Goal: Check status: Check status

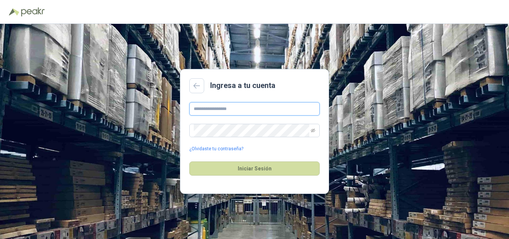
click at [200, 107] on input "text" at bounding box center [254, 108] width 130 height 13
type input "**********"
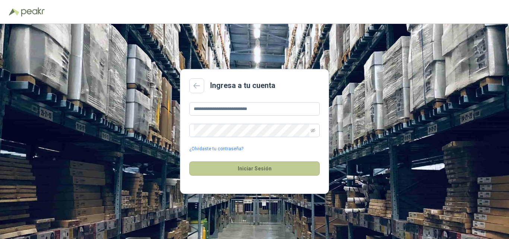
click at [245, 169] on button "Iniciar Sesión" at bounding box center [254, 168] width 130 height 14
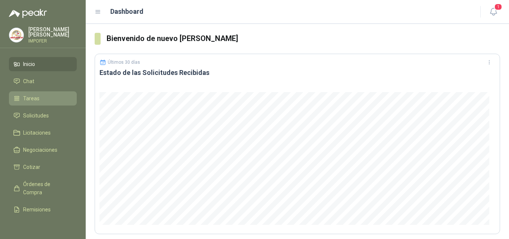
click at [34, 97] on span "Tareas" at bounding box center [31, 98] width 16 height 8
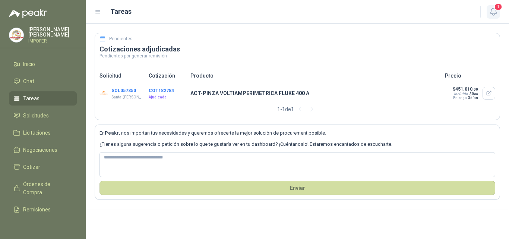
click at [495, 10] on span "1" at bounding box center [498, 6] width 8 height 7
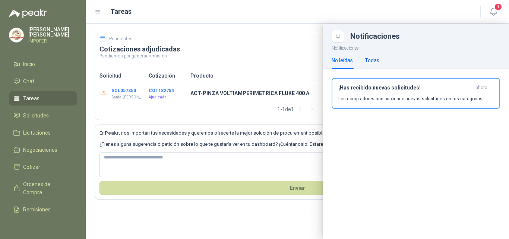
click at [372, 59] on div "Todas" at bounding box center [372, 60] width 15 height 8
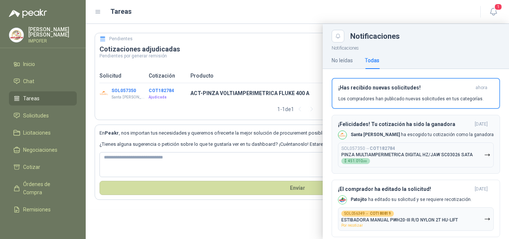
scroll to position [13, 0]
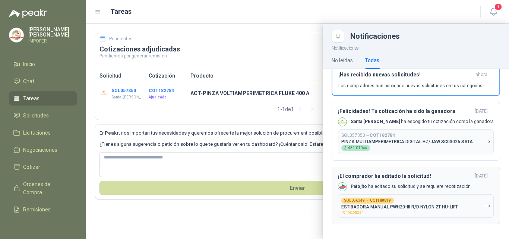
click at [484, 204] on icon "button" at bounding box center [487, 206] width 6 height 6
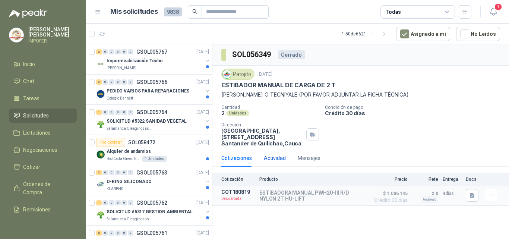
click at [276, 157] on div "Actividad" at bounding box center [275, 158] width 22 height 8
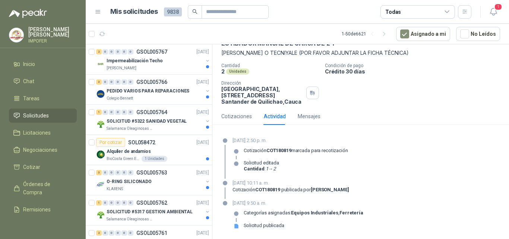
scroll to position [4, 0]
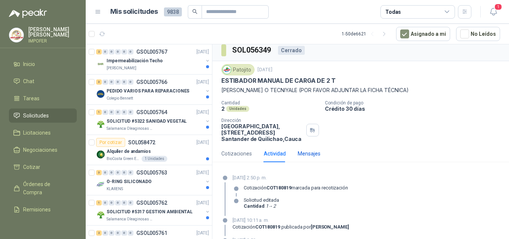
click at [306, 151] on div "Mensajes" at bounding box center [309, 153] width 23 height 8
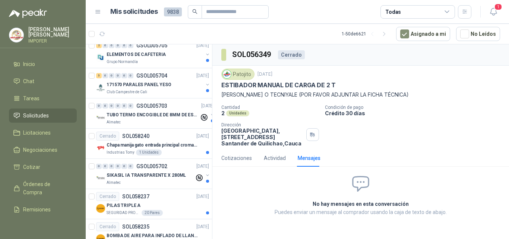
scroll to position [1329, 0]
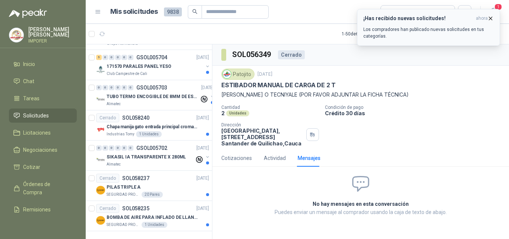
click at [490, 19] on icon "button" at bounding box center [491, 18] width 6 height 6
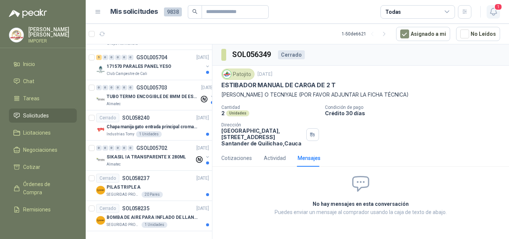
click at [495, 12] on icon "button" at bounding box center [493, 11] width 9 height 9
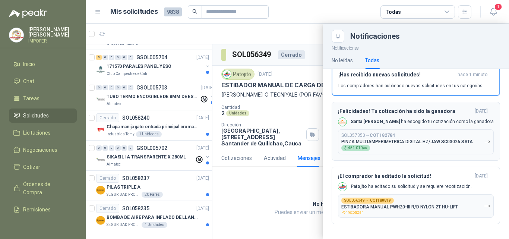
click at [485, 141] on icon "button" at bounding box center [487, 142] width 4 height 2
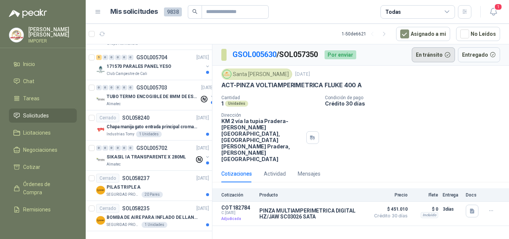
click at [441, 55] on button "En tránsito" at bounding box center [433, 54] width 43 height 15
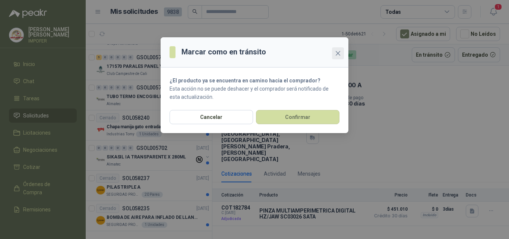
click at [339, 52] on icon "close" at bounding box center [338, 53] width 4 height 4
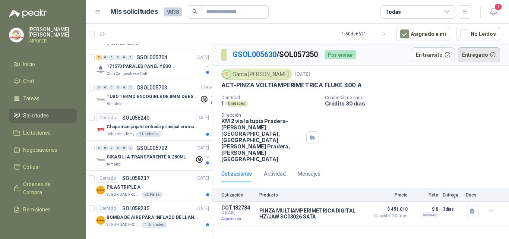
click at [482, 55] on button "Entregado" at bounding box center [479, 54] width 42 height 15
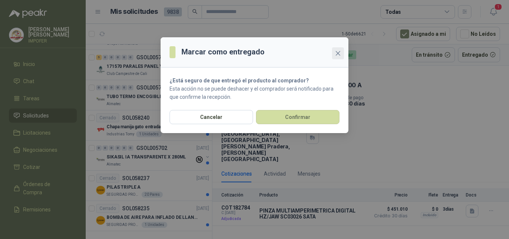
click at [339, 51] on icon "close" at bounding box center [338, 53] width 6 height 6
